Goal: Navigation & Orientation: Find specific page/section

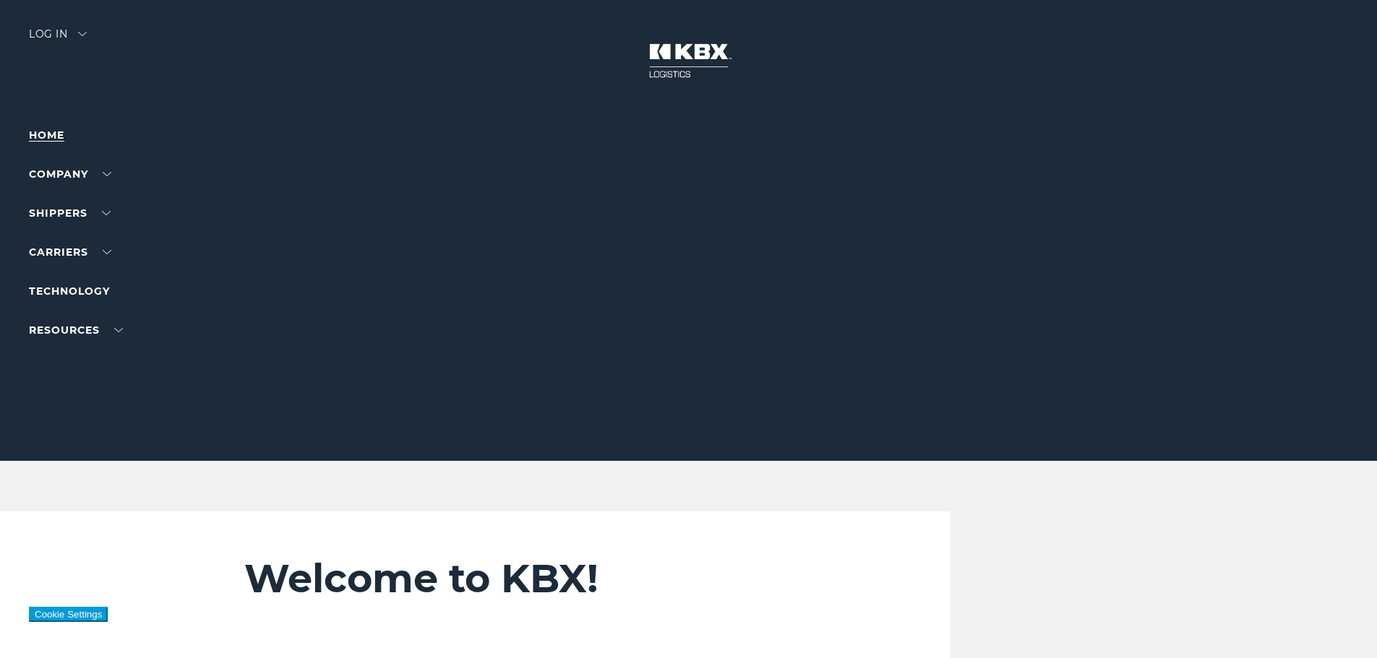
click at [53, 138] on link "Home" at bounding box center [46, 135] width 35 height 13
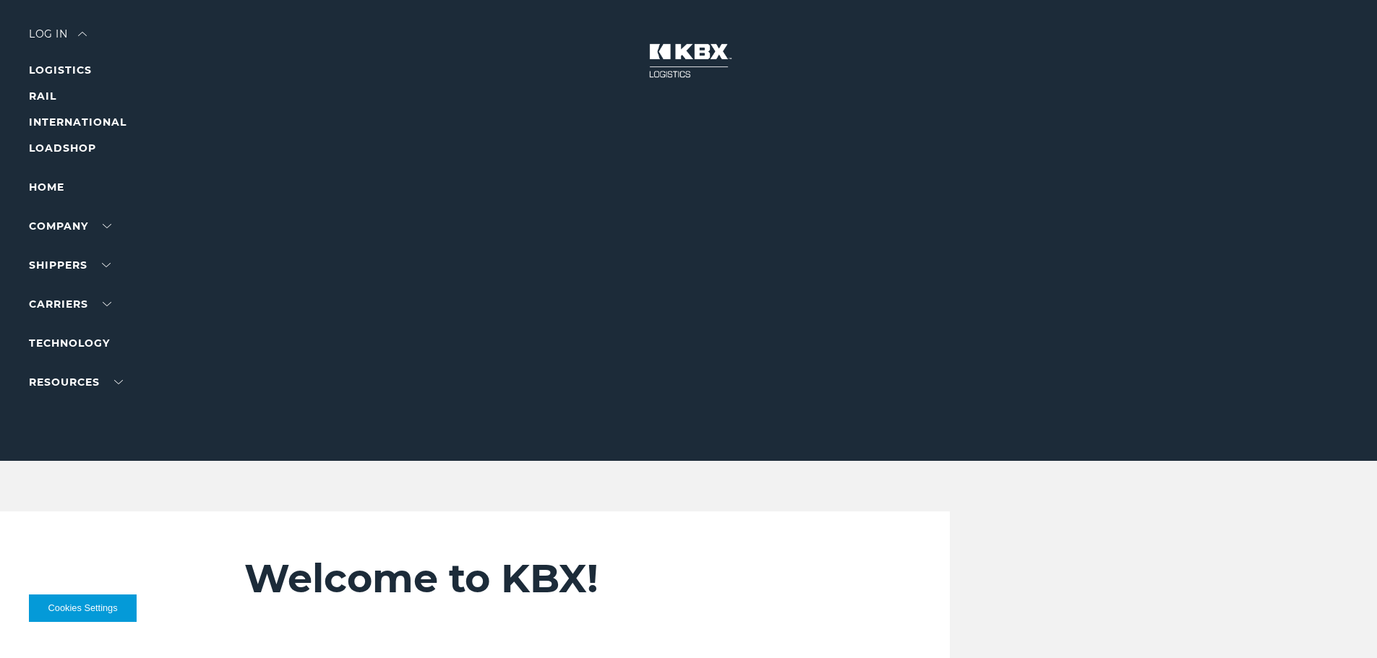
click at [69, 63] on li "LOGISTICS" at bounding box center [92, 69] width 126 height 17
click at [76, 69] on link "LOGISTICS" at bounding box center [60, 70] width 63 height 13
